Goal: Information Seeking & Learning: Learn about a topic

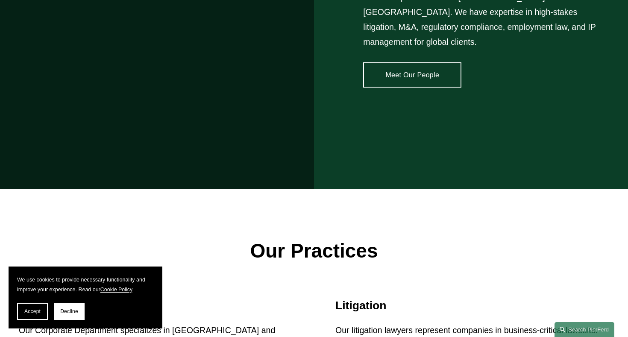
scroll to position [820, 0]
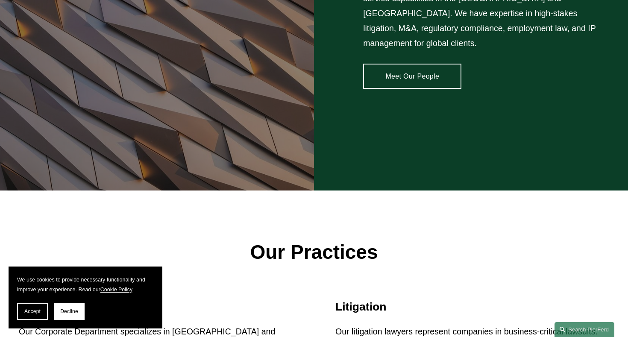
click at [414, 73] on link "Meet Our People" at bounding box center [412, 76] width 98 height 25
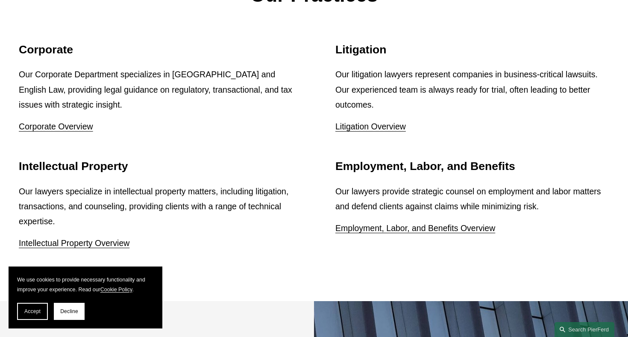
click at [544, 185] on div "Our lawyers provide strategic counsel on employment and labor matters and defen…" at bounding box center [472, 210] width 274 height 52
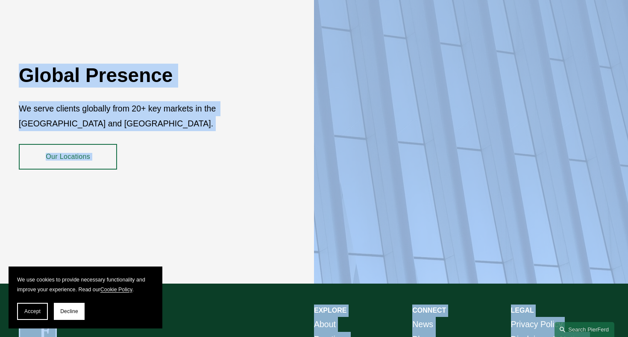
scroll to position [1538, 0]
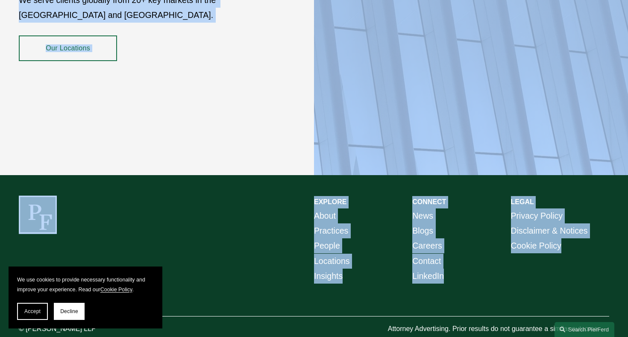
drag, startPoint x: 524, startPoint y: 162, endPoint x: 511, endPoint y: 260, distance: 98.3
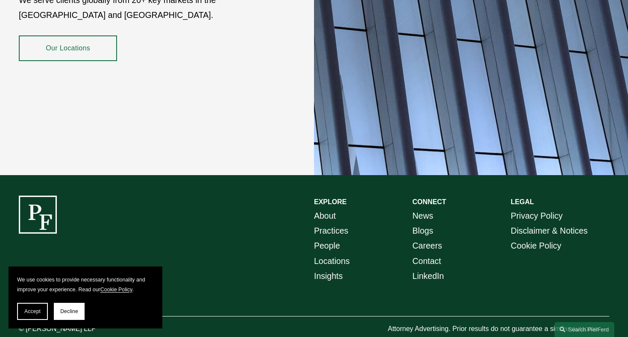
click at [309, 305] on div "EXPLORE CONNECT About Practices People Locations Insights News Blogs Careers Co…" at bounding box center [314, 266] width 628 height 140
click at [29, 311] on span "Accept" at bounding box center [32, 311] width 16 height 6
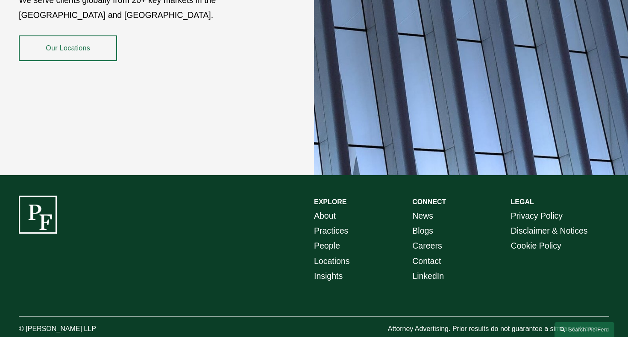
click at [81, 231] on div "EXPLORE CONNECT About Practices People Locations Insights News Blogs Careers Co…" at bounding box center [314, 266] width 628 height 140
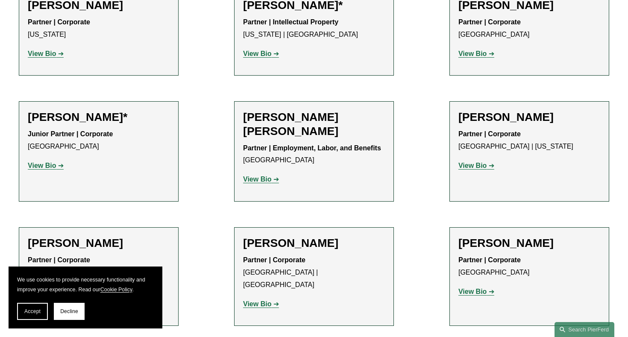
scroll to position [496, 0]
